Goal: Use online tool/utility: Utilize a website feature to perform a specific function

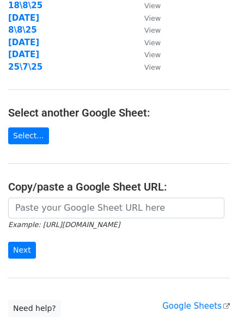
scroll to position [189, 0]
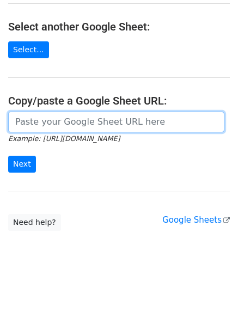
click at [49, 126] on input "url" at bounding box center [116, 122] width 216 height 21
paste input "https://docs.google.com/spreadsheets/d/1iAuaHbkiVJE-JNVSMPZF1UnGPLKybtVRCZWG4Tq…"
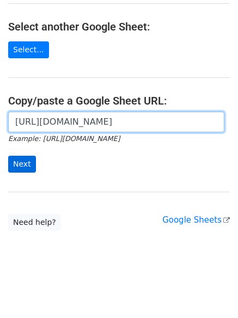
scroll to position [0, 241]
type input "https://docs.google.com/spreadsheets/d/1iAuaHbkiVJE-JNVSMPZF1UnGPLKybtVRCZWG4Tq…"
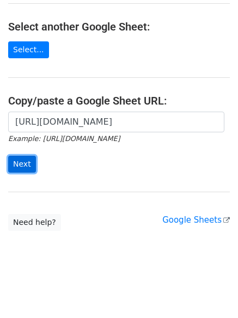
scroll to position [0, 0]
click at [17, 165] on input "Next" at bounding box center [22, 164] width 28 height 17
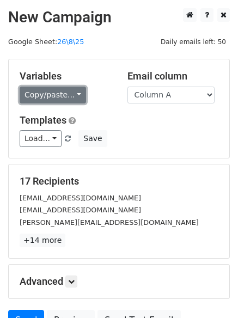
click at [57, 92] on link "Copy/paste..." at bounding box center [53, 94] width 66 height 17
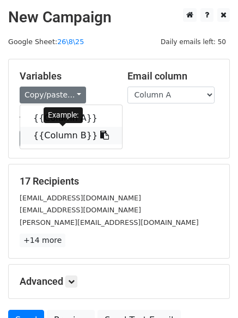
click at [52, 133] on link "{{Column B}}" at bounding box center [71, 135] width 102 height 17
